Goal: Transaction & Acquisition: Purchase product/service

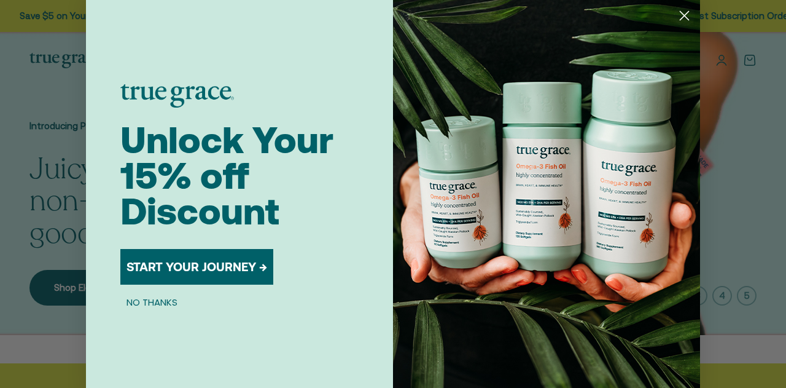
click at [678, 17] on circle "Close dialog" at bounding box center [684, 16] width 20 height 20
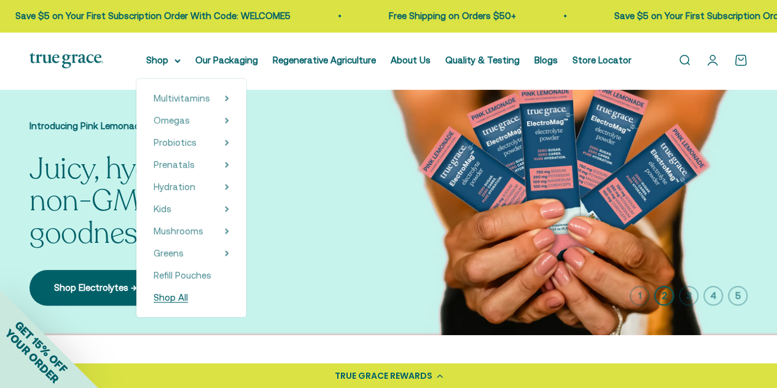
click at [187, 297] on span "Shop All" at bounding box center [171, 297] width 34 height 10
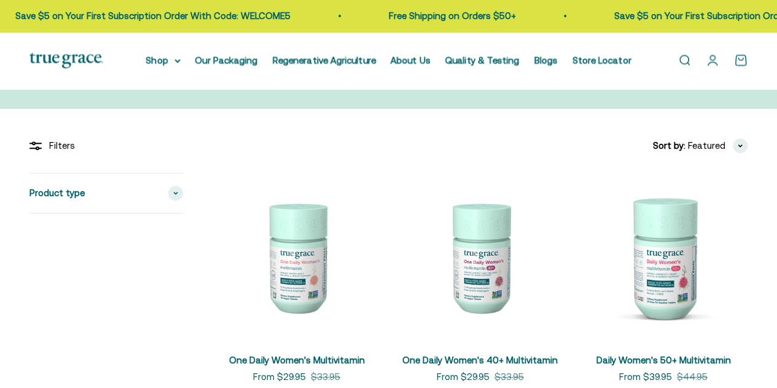
scroll to position [184, 0]
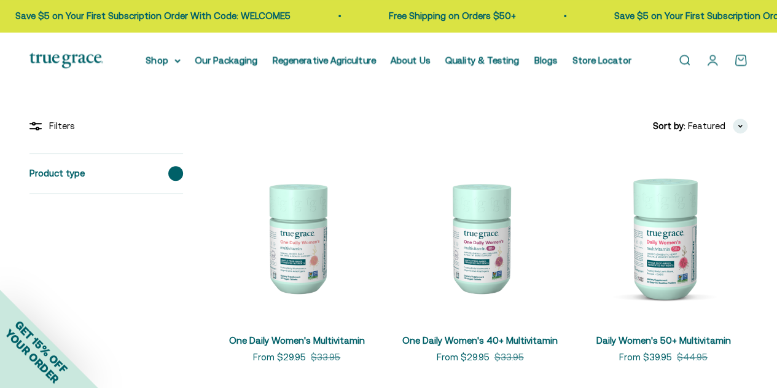
click at [178, 173] on icon at bounding box center [175, 173] width 5 height 4
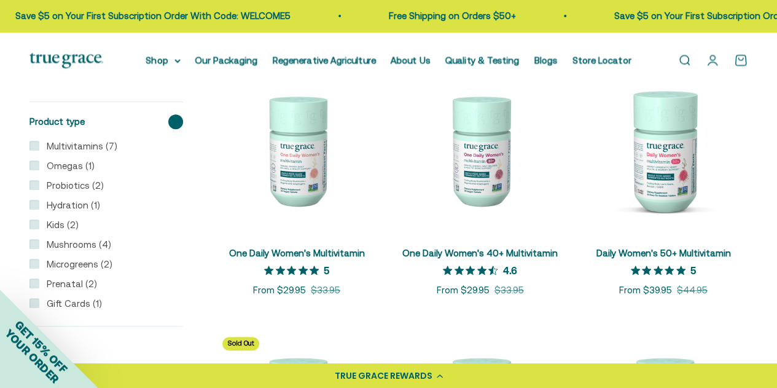
scroll to position [246, 0]
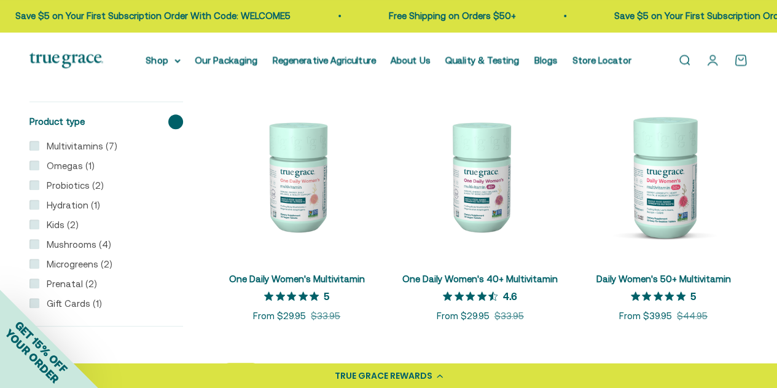
click at [177, 126] on span at bounding box center [175, 121] width 15 height 15
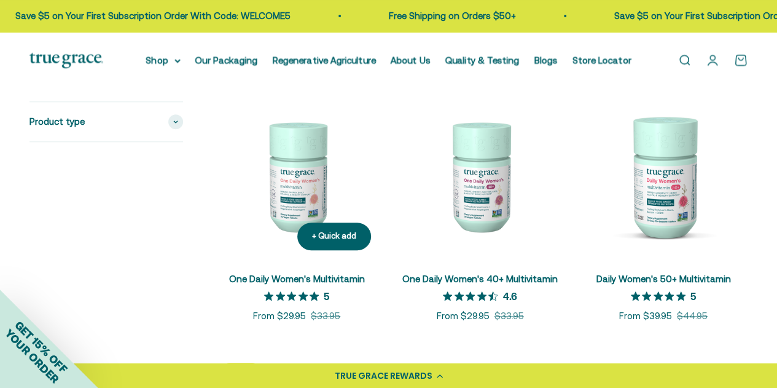
click at [295, 185] on img at bounding box center [297, 176] width 168 height 168
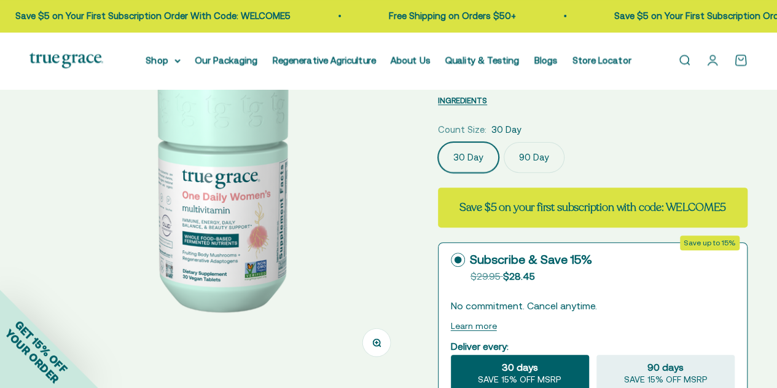
select select "3"
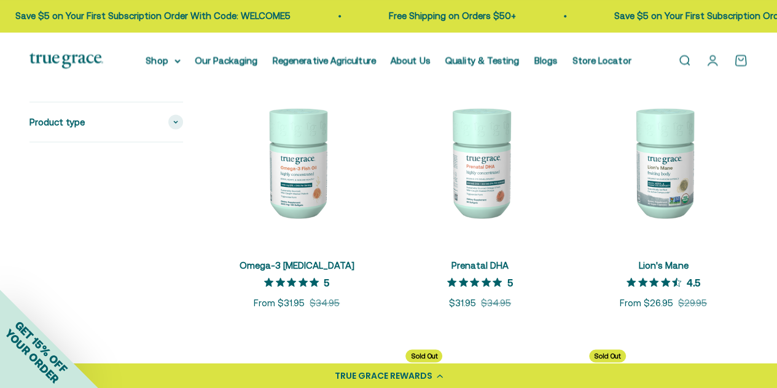
scroll to position [983, 0]
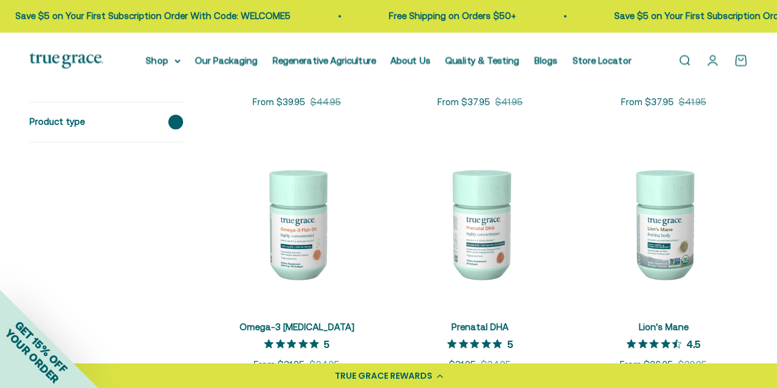
click at [171, 123] on span at bounding box center [175, 121] width 15 height 15
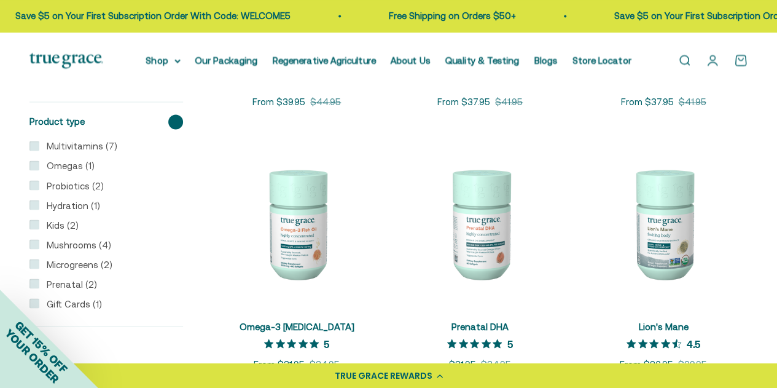
click at [40, 224] on label "Kids (2)" at bounding box center [58, 224] width 39 height 15
click at [39, 224] on input "Kids (2)" at bounding box center [34, 224] width 10 height 10
checkbox input "true"
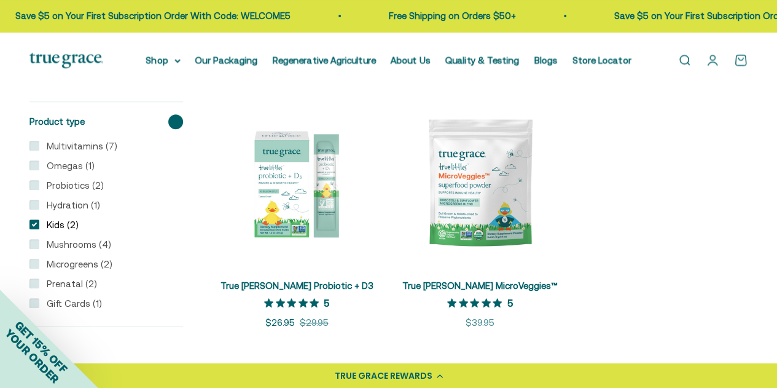
scroll to position [235, 0]
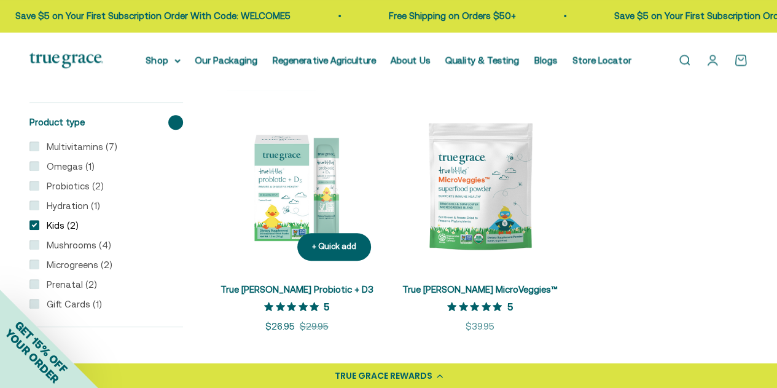
click at [272, 211] on img at bounding box center [297, 186] width 168 height 168
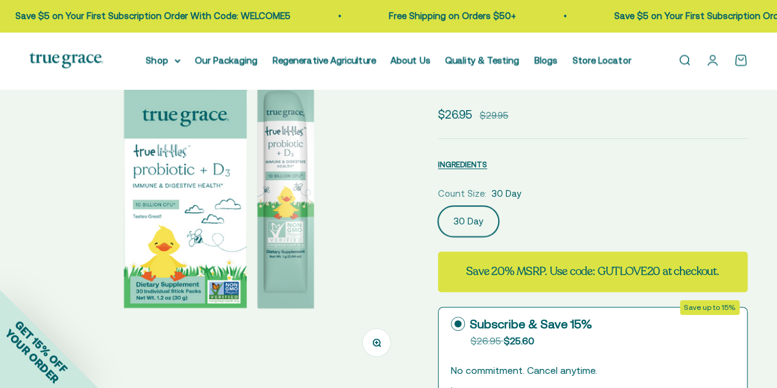
select select "3"
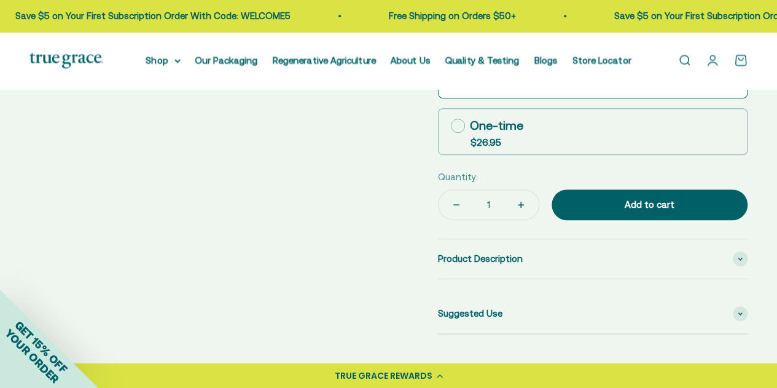
scroll to position [307, 0]
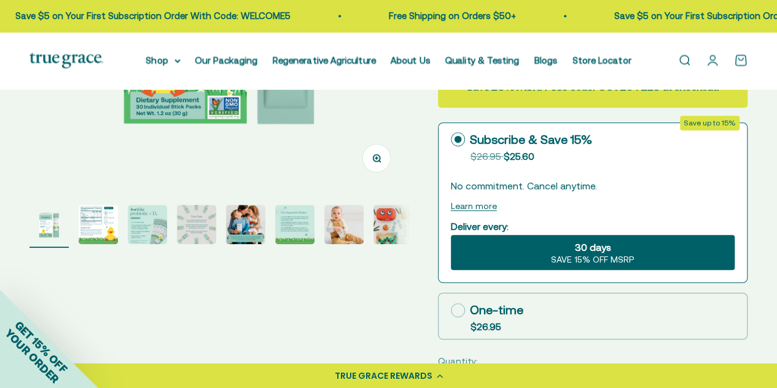
click at [102, 224] on img "Go to item 2" at bounding box center [98, 224] width 39 height 39
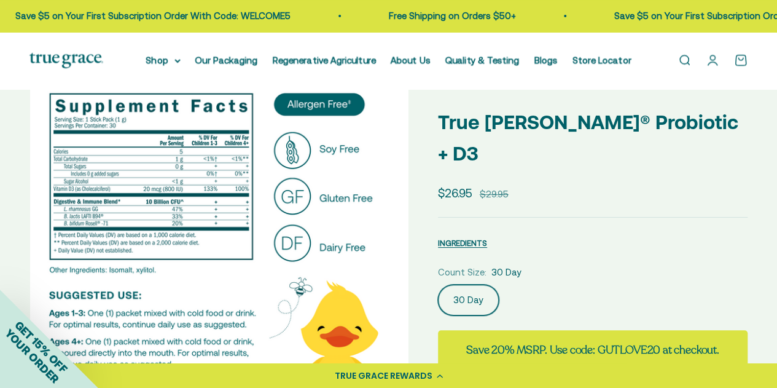
scroll to position [0, 0]
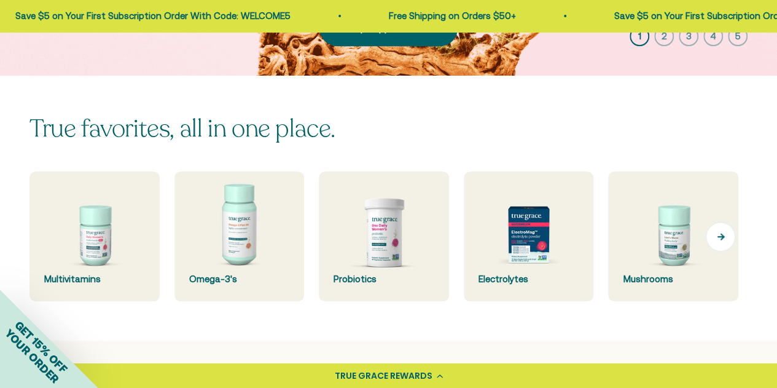
click at [713, 240] on button "Next" at bounding box center [720, 236] width 29 height 29
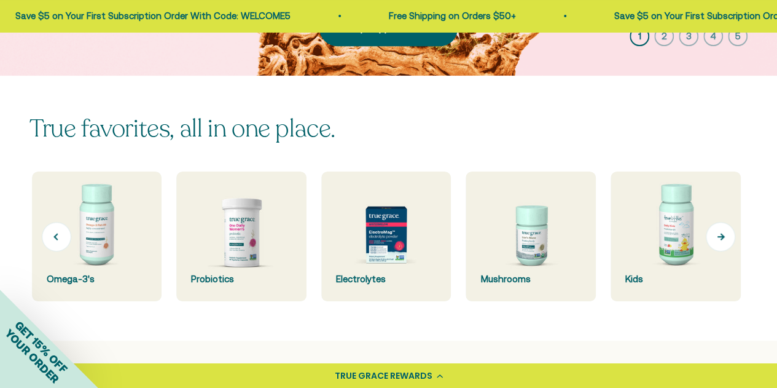
scroll to position [0, 146]
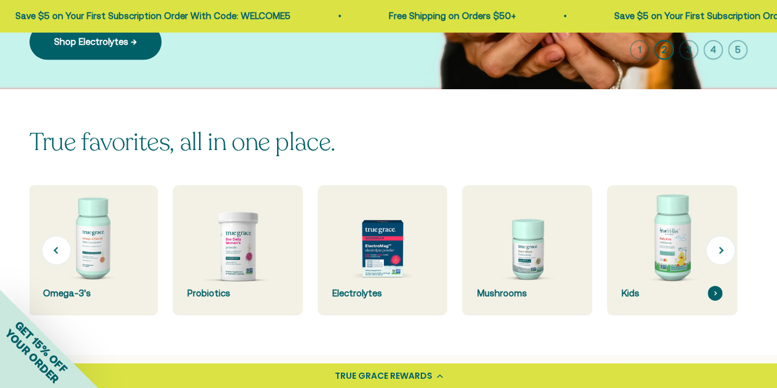
click at [659, 260] on img at bounding box center [672, 250] width 138 height 138
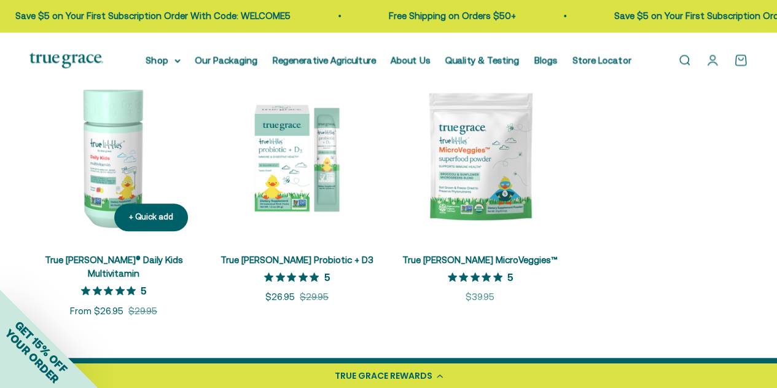
click at [93, 257] on link "True [PERSON_NAME]® Daily Kids Multivitamin" at bounding box center [114, 266] width 138 height 25
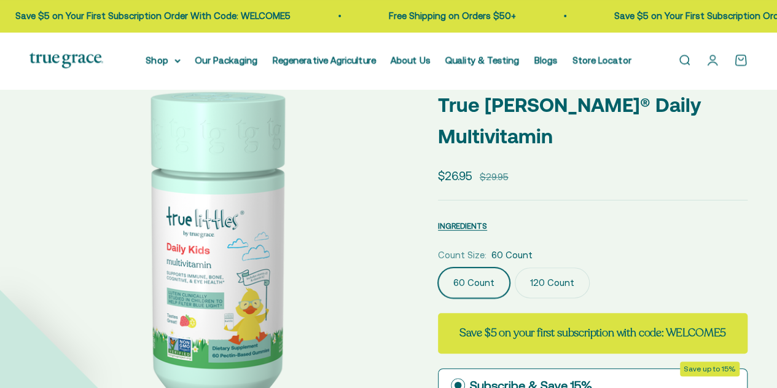
select select "3"
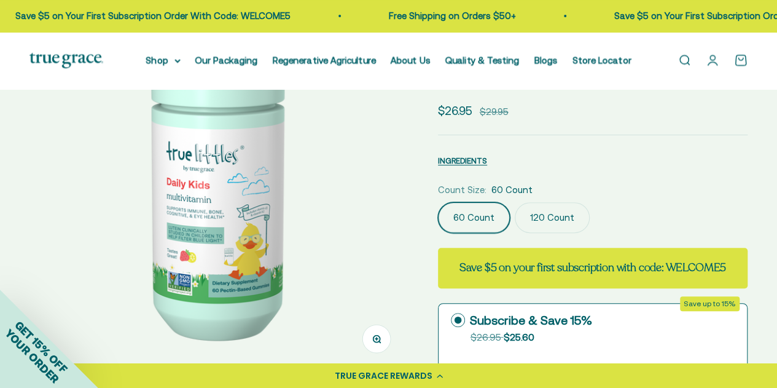
scroll to position [123, 0]
